Goal: Task Accomplishment & Management: Manage account settings

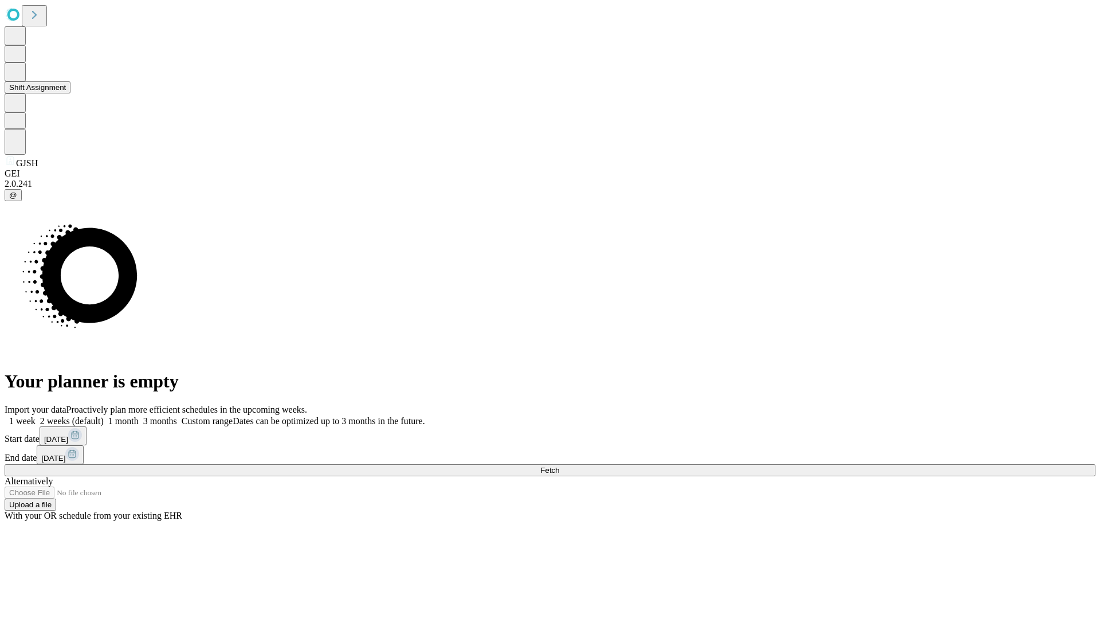
click at [70, 93] on button "Shift Assignment" at bounding box center [38, 87] width 66 height 12
